Goal: Task Accomplishment & Management: Complete application form

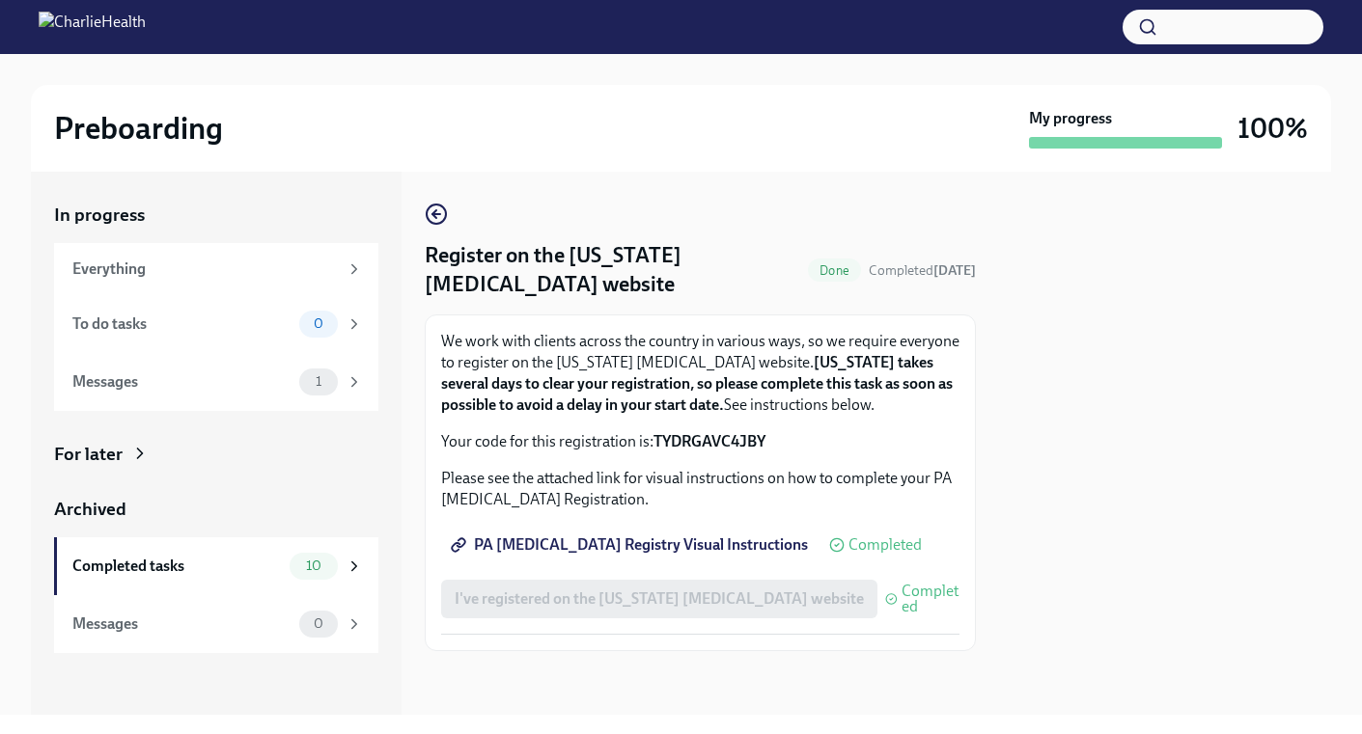
click at [120, 261] on div "Everything" at bounding box center [204, 269] width 265 height 21
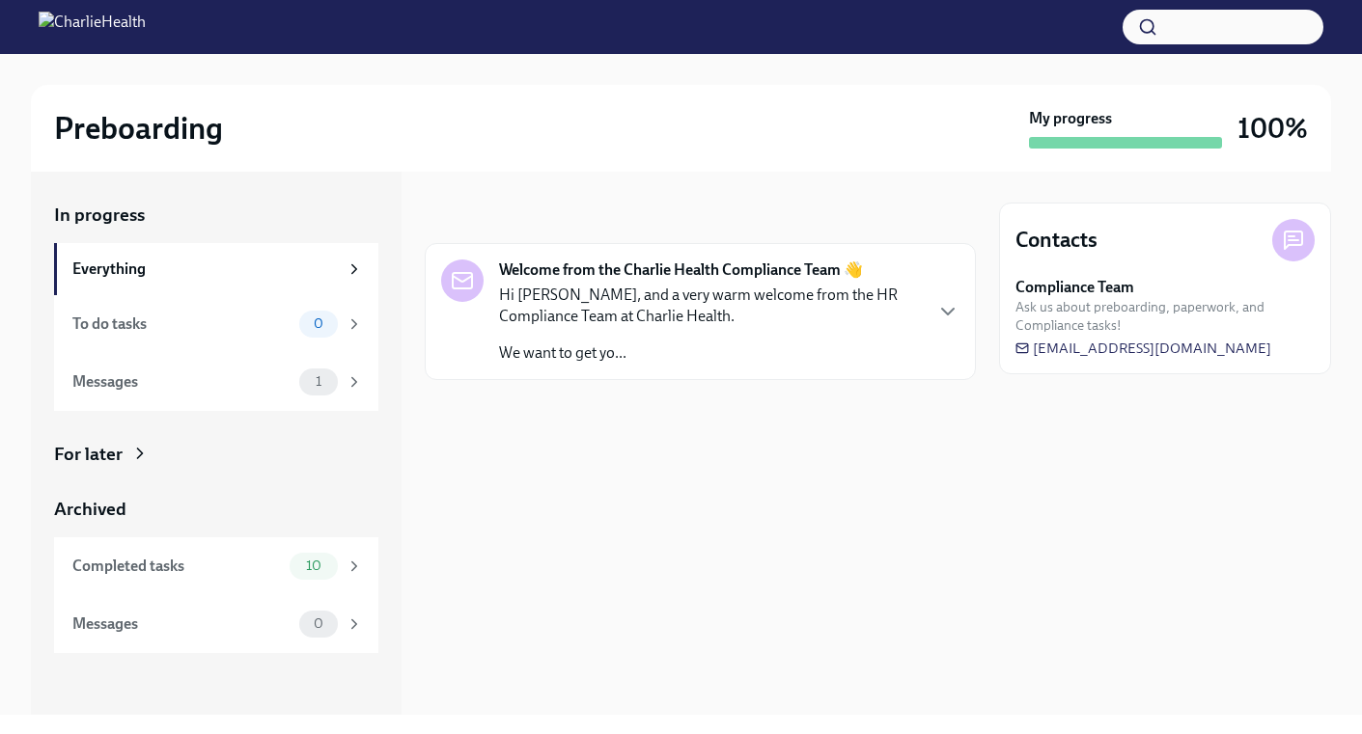
click at [652, 278] on strong "Welcome from the Charlie Health Compliance Team 👋" at bounding box center [681, 270] width 364 height 21
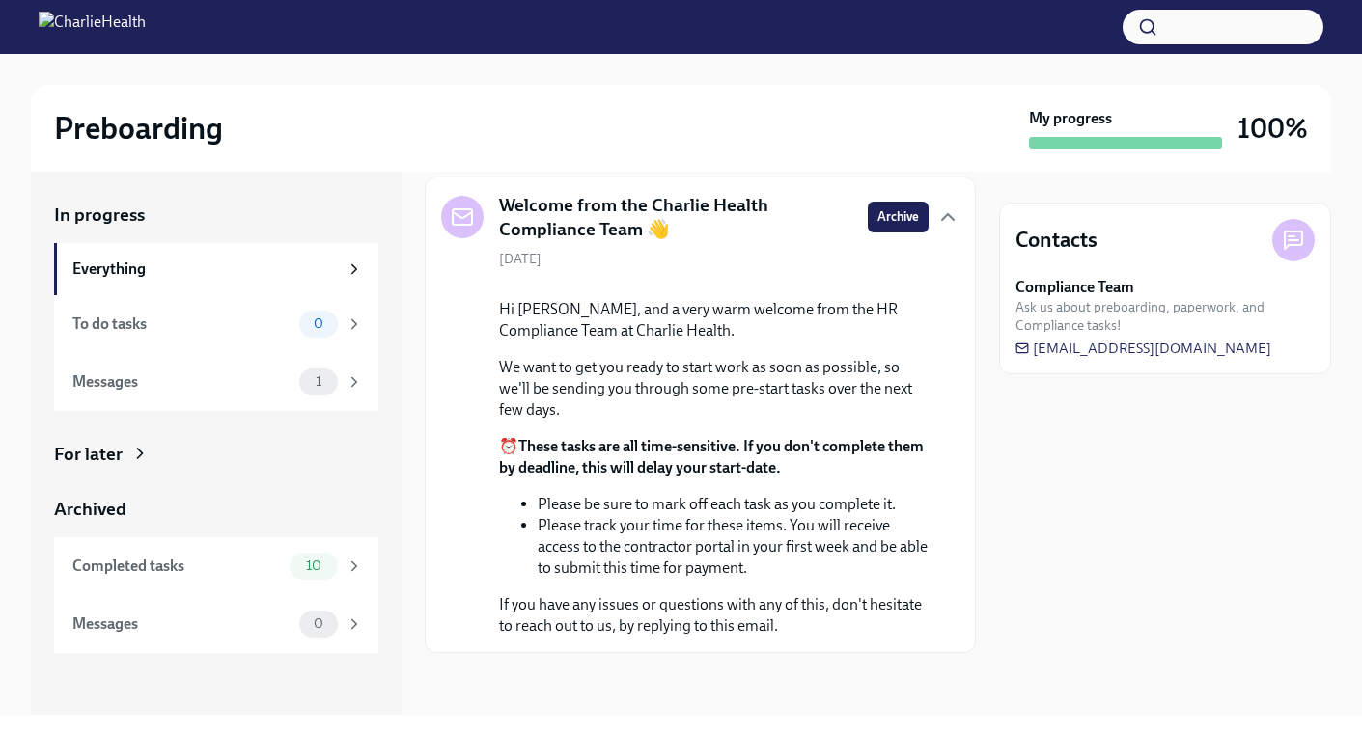
scroll to position [185, 0]
click at [203, 568] on div "Completed tasks" at bounding box center [176, 566] width 209 height 21
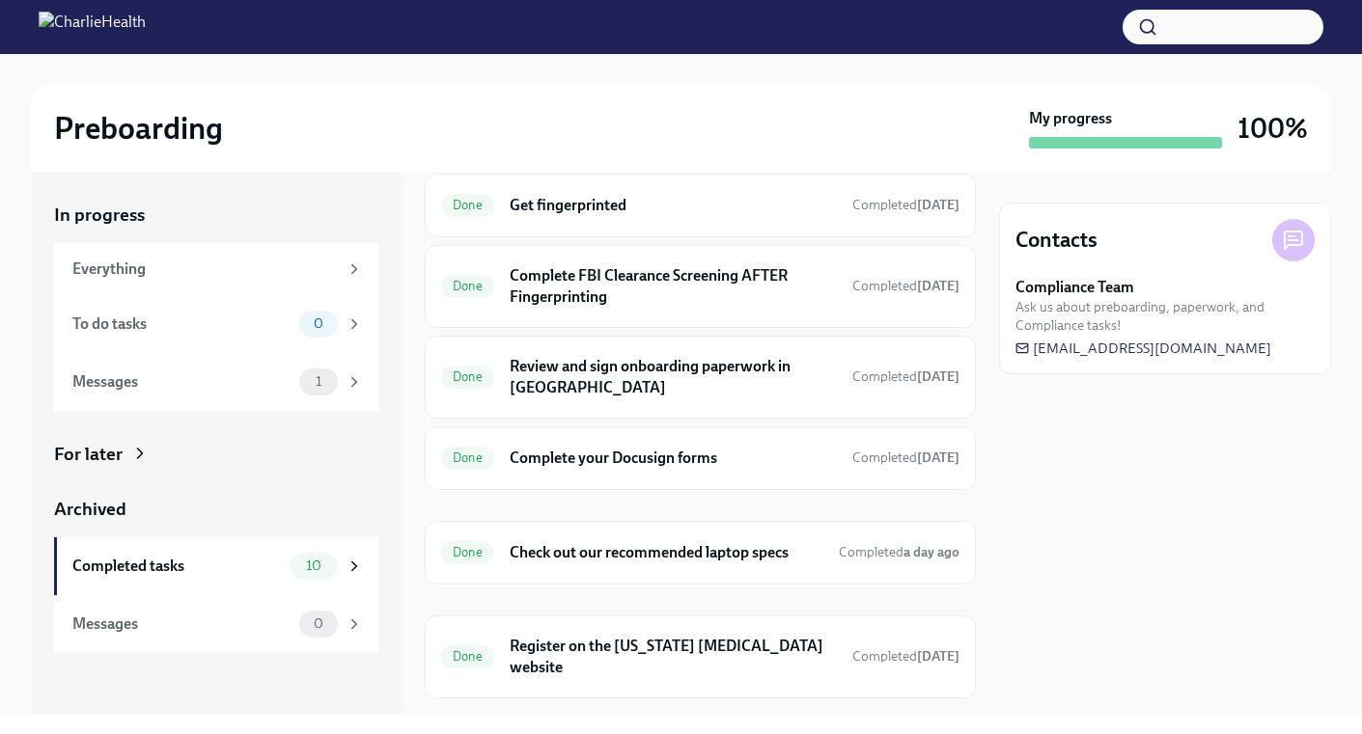
scroll to position [350, 0]
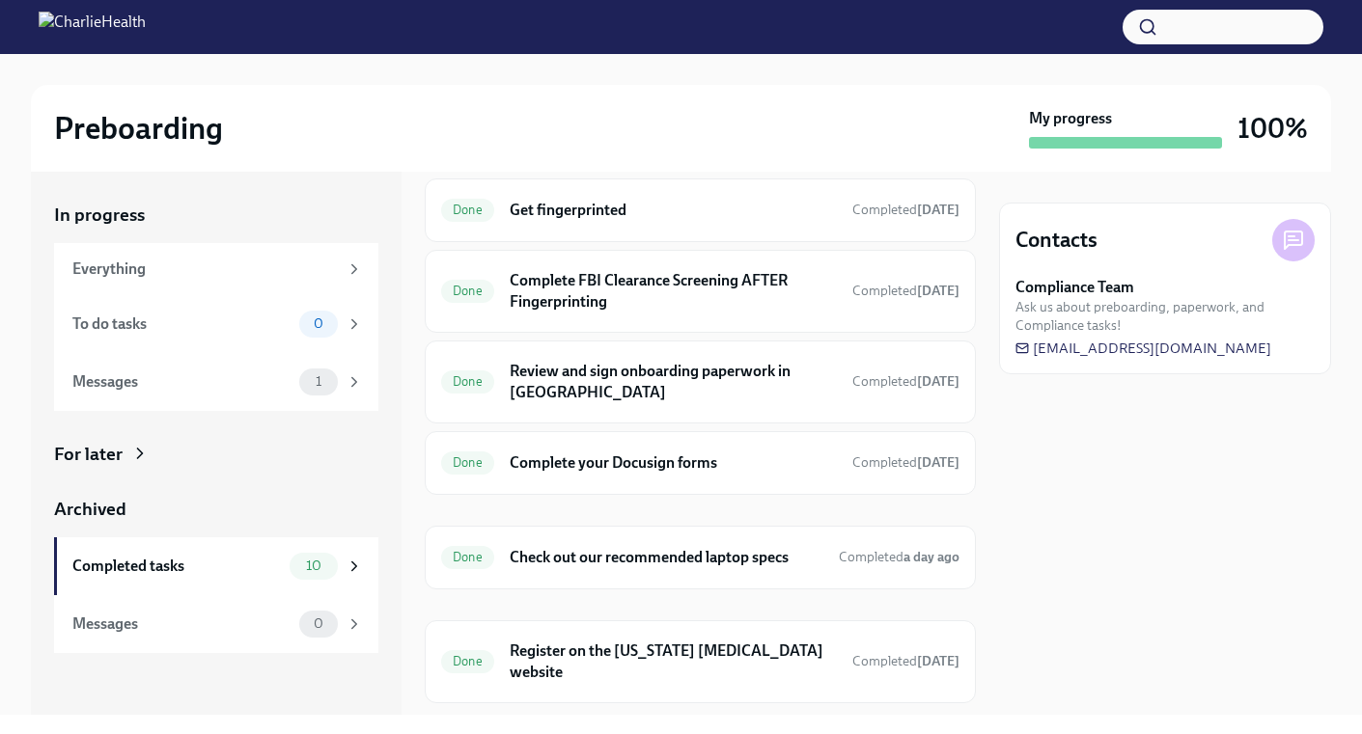
click at [684, 388] on h6 "Review and sign onboarding paperwork in [GEOGRAPHIC_DATA]" at bounding box center [673, 382] width 327 height 42
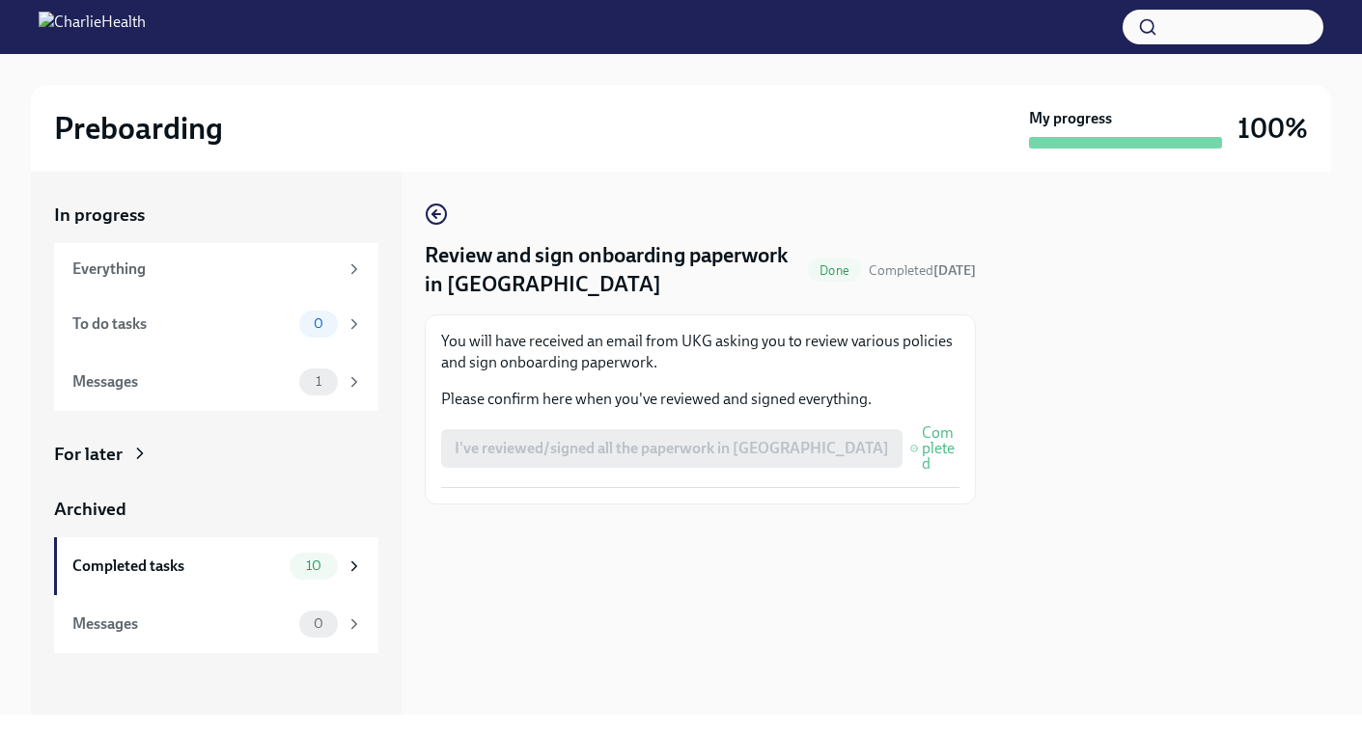
click at [442, 216] on icon "button" at bounding box center [436, 214] width 23 height 23
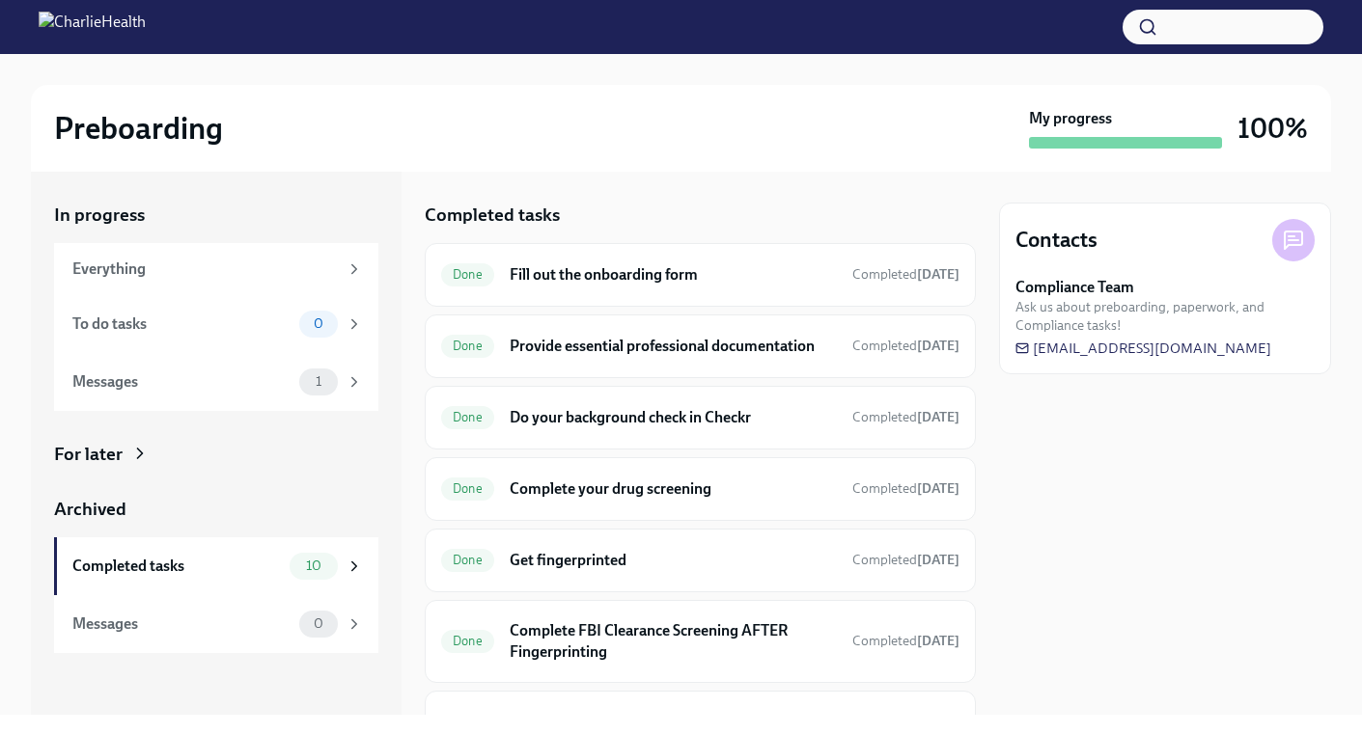
click at [586, 287] on div "Done Fill out the onboarding form Completed [DATE]" at bounding box center [700, 275] width 518 height 31
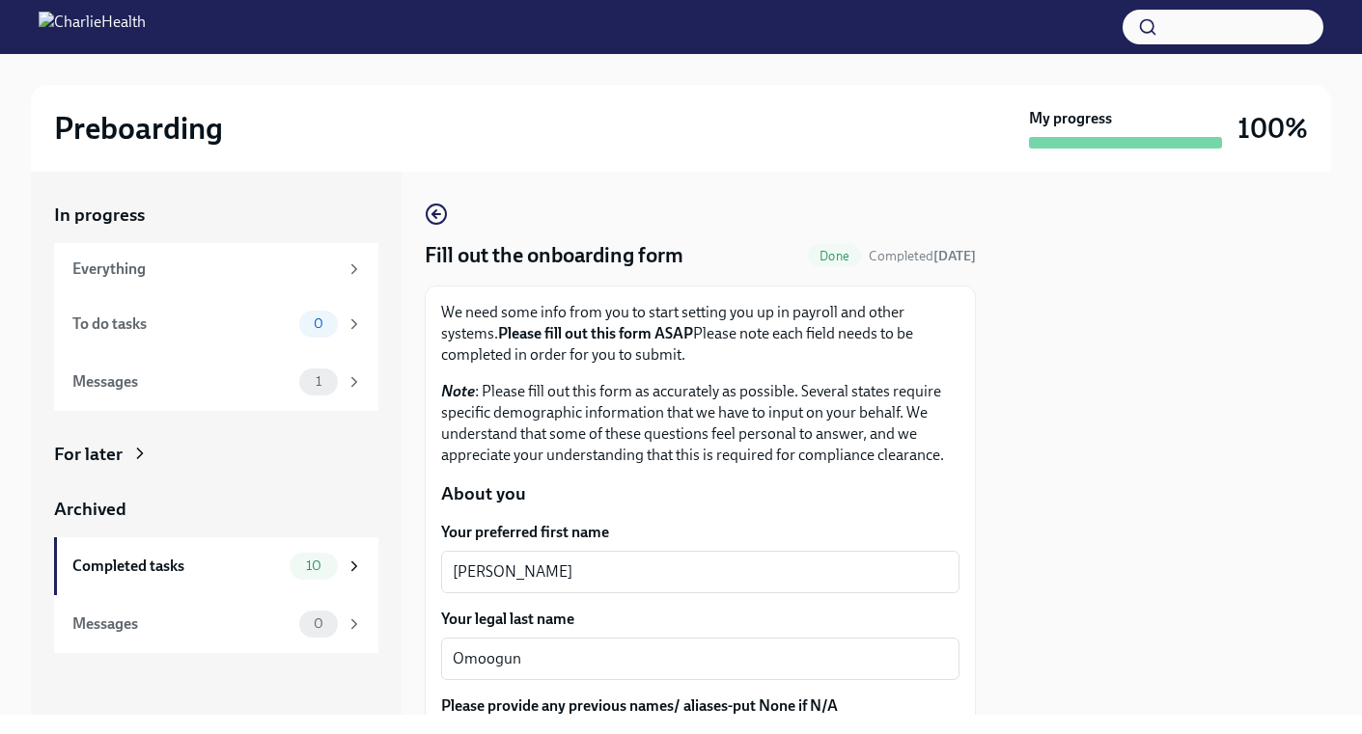
click at [433, 218] on icon "button" at bounding box center [436, 214] width 23 height 23
